Goal: Information Seeking & Learning: Learn about a topic

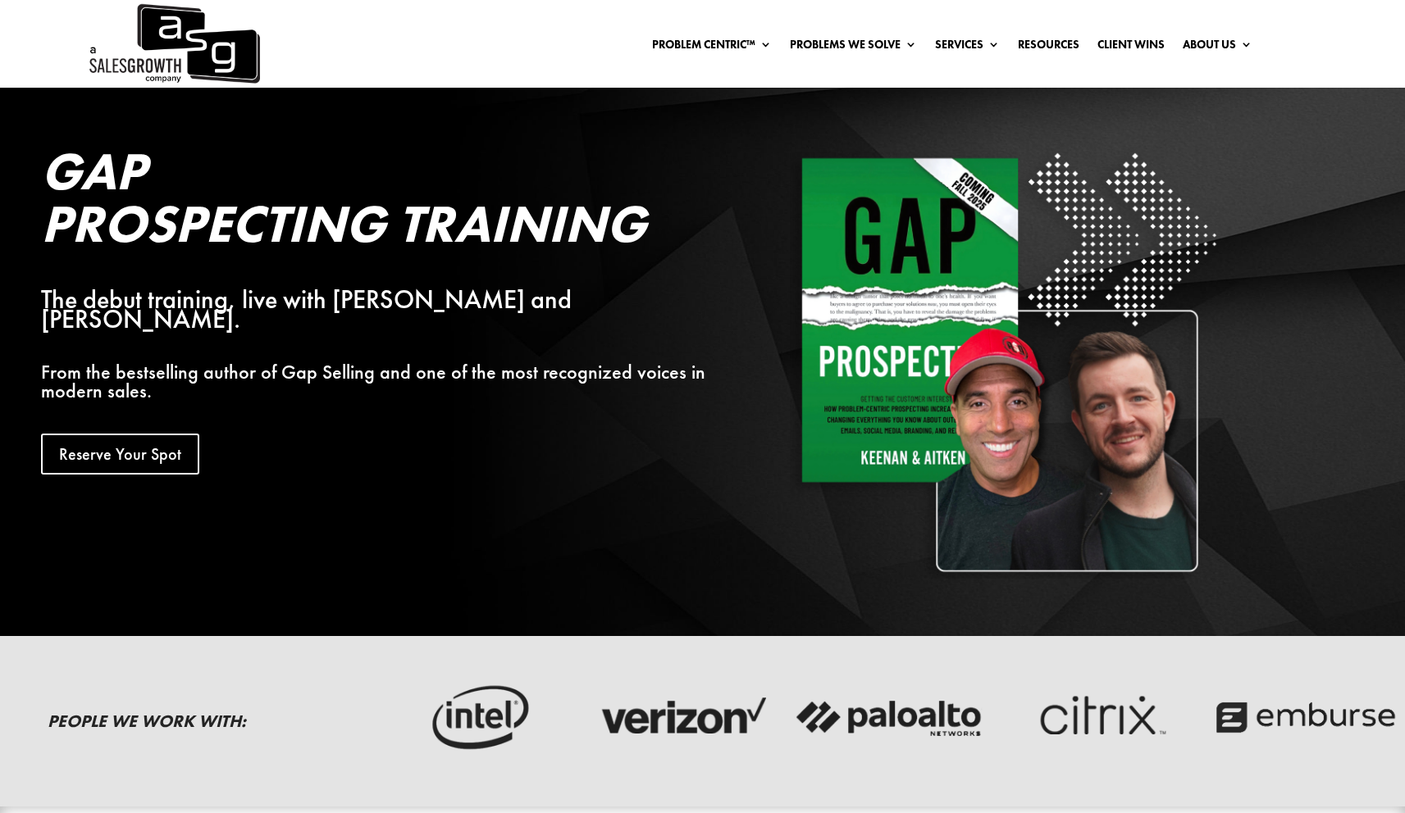
drag, startPoint x: 594, startPoint y: 349, endPoint x: 587, endPoint y: 358, distance: 10.5
click at [594, 362] on p "From the bestselling author of Gap Selling and one of the most recognized voice…" at bounding box center [383, 381] width 684 height 39
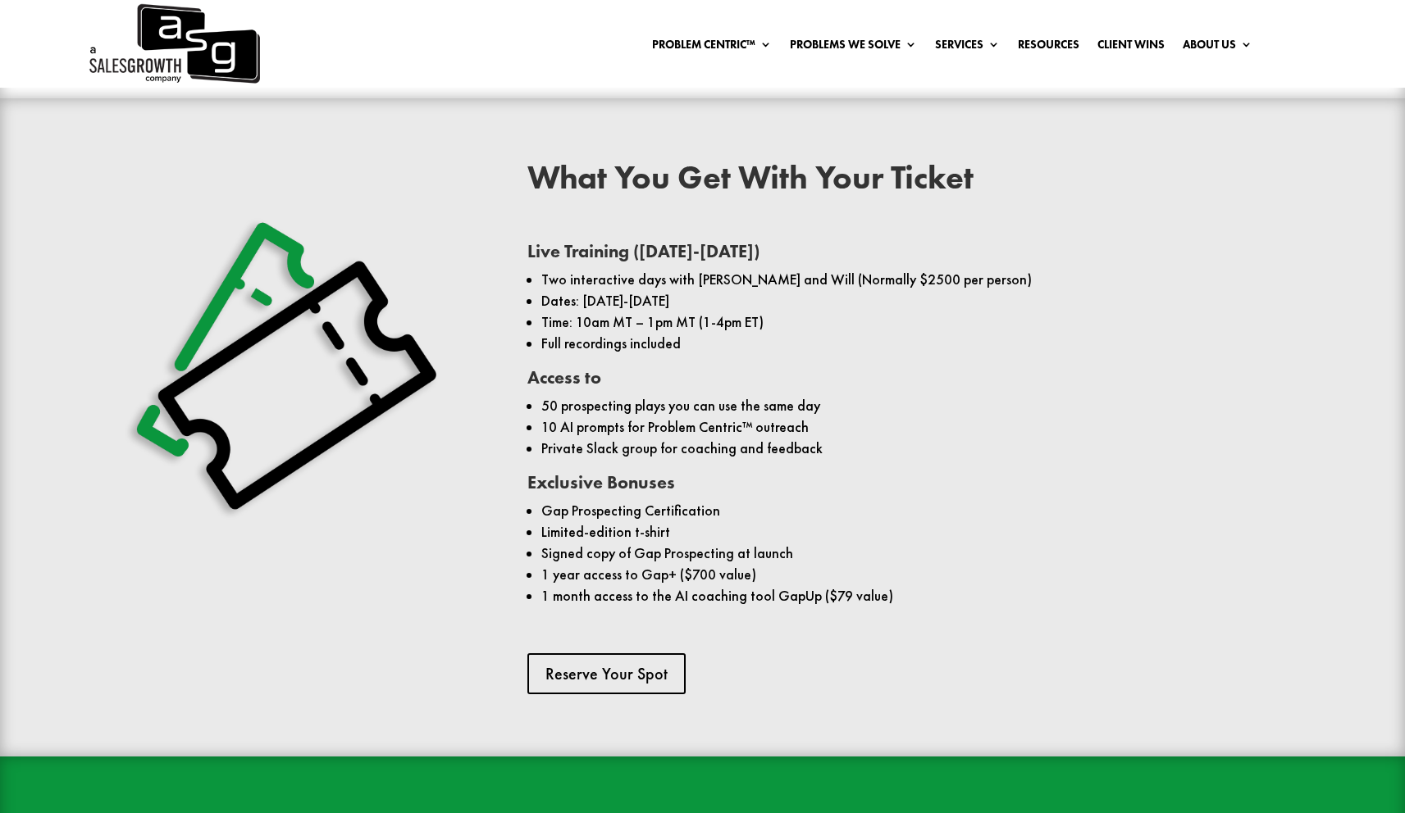
scroll to position [1196, 0]
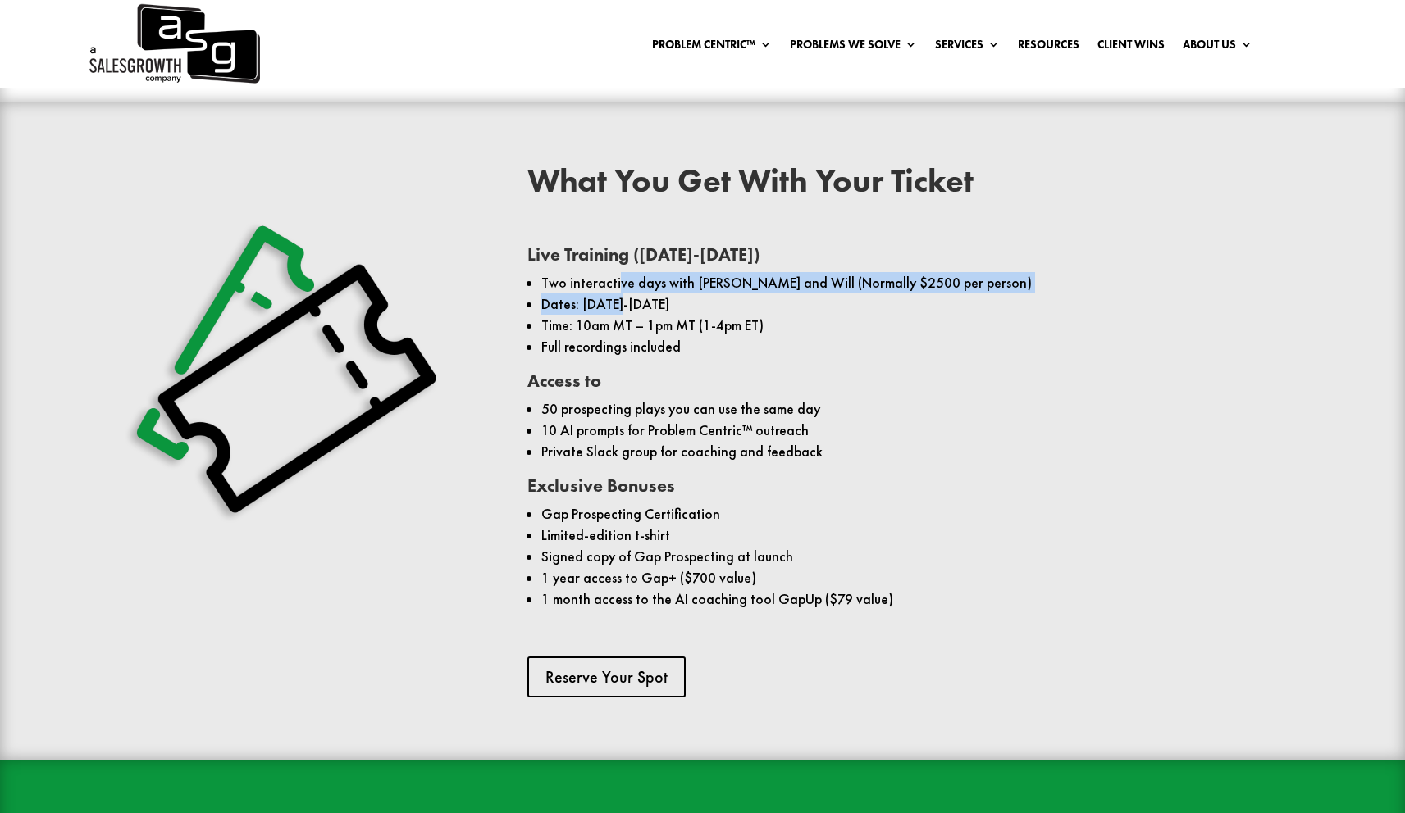
click at [622, 295] on ul "Two interactive days with [PERSON_NAME] and Will (Normally $2500 per person) Da…" at bounding box center [910, 322] width 767 height 100
drag, startPoint x: 622, startPoint y: 293, endPoint x: 607, endPoint y: 296, distance: 15.9
click at [622, 294] on ul "Two interactive days with [PERSON_NAME] and Will (Normally $2500 per person) Da…" at bounding box center [910, 322] width 767 height 100
click at [542, 304] on li "Dates: [DATE]-[DATE]" at bounding box center [917, 304] width 753 height 21
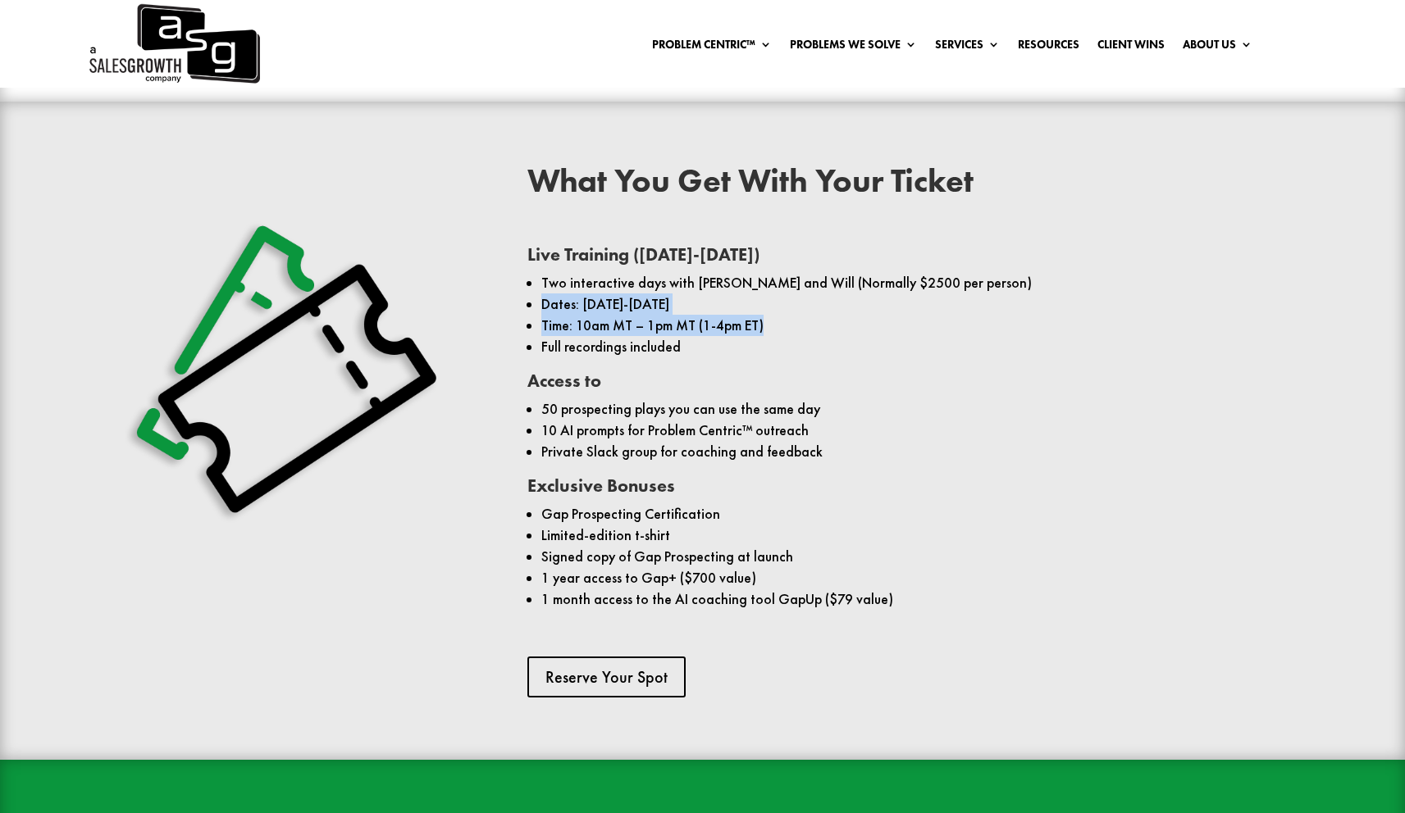
drag, startPoint x: 542, startPoint y: 305, endPoint x: 769, endPoint y: 327, distance: 228.2
click at [769, 327] on ul "Two interactive days with [PERSON_NAME] and Will (Normally $2500 per person) Da…" at bounding box center [910, 322] width 767 height 100
copy ul "Dates: [DATE]-[DATE] Time: 10am MT – 1pm MT (1-4pm ET)"
click at [640, 322] on li "Time: 10am MT – 1pm MT (1-4pm ET)" at bounding box center [917, 325] width 753 height 21
drag, startPoint x: 582, startPoint y: 302, endPoint x: 731, endPoint y: 310, distance: 148.6
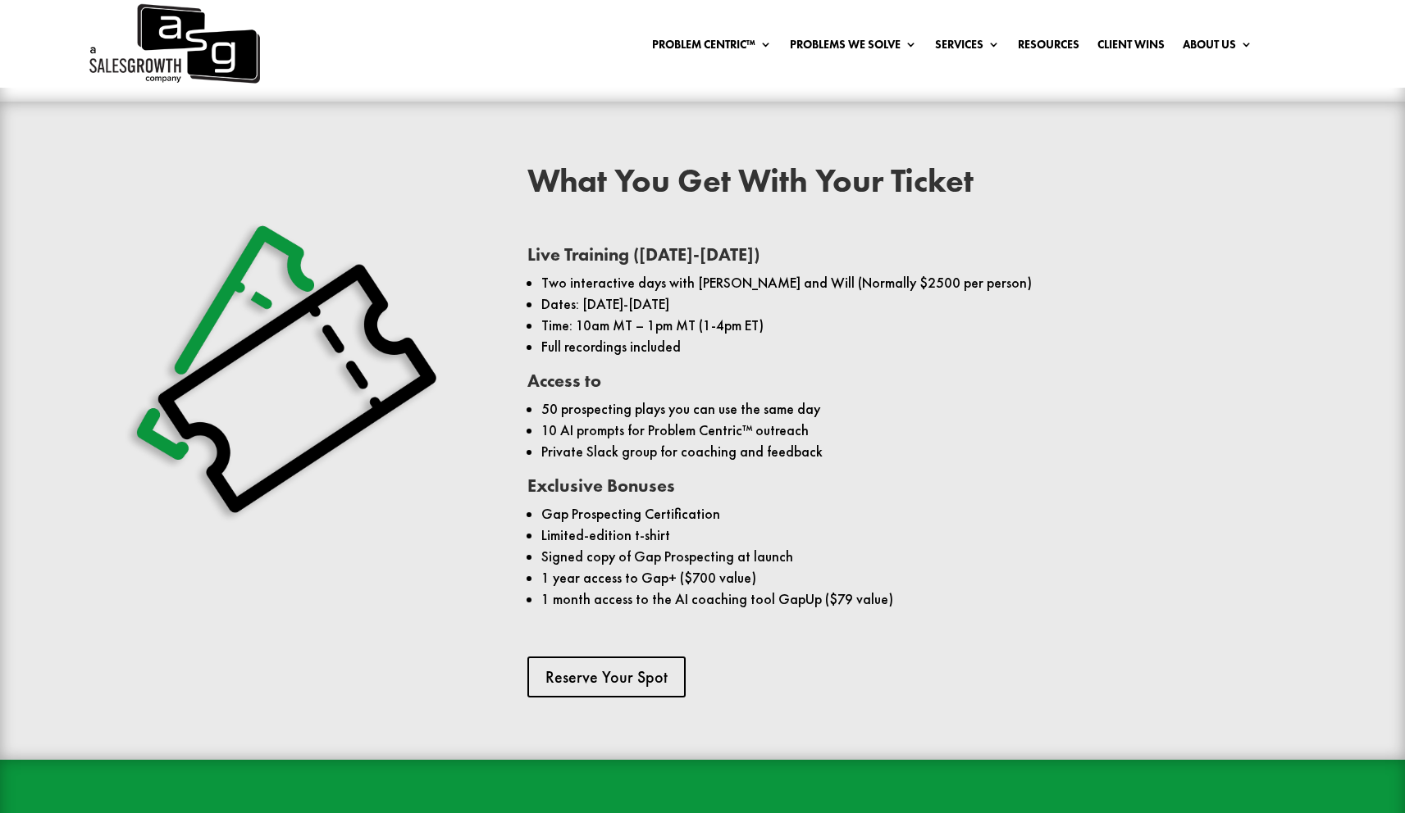
click at [731, 310] on li "Dates: [DATE]-[DATE]" at bounding box center [917, 304] width 753 height 21
copy li "[DATE]-[DATE]"
